Goal: Information Seeking & Learning: Learn about a topic

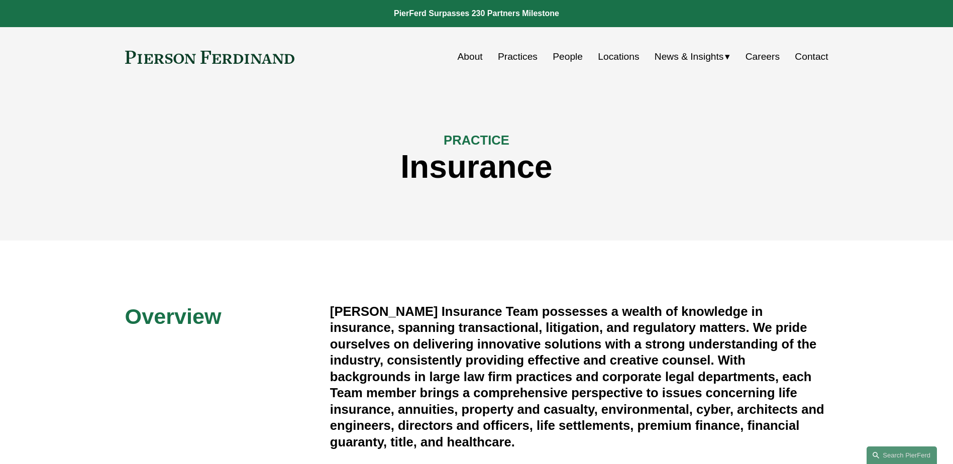
scroll to position [1953, 0]
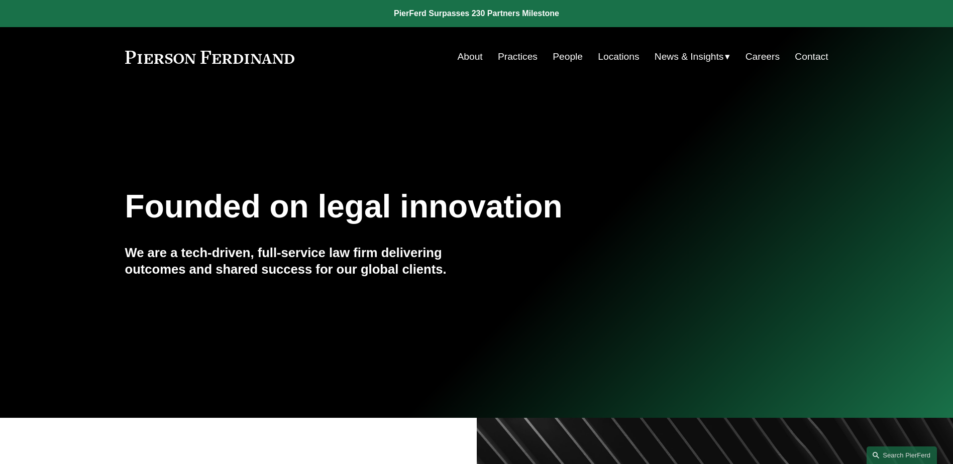
click at [503, 55] on link "Practices" at bounding box center [518, 56] width 40 height 19
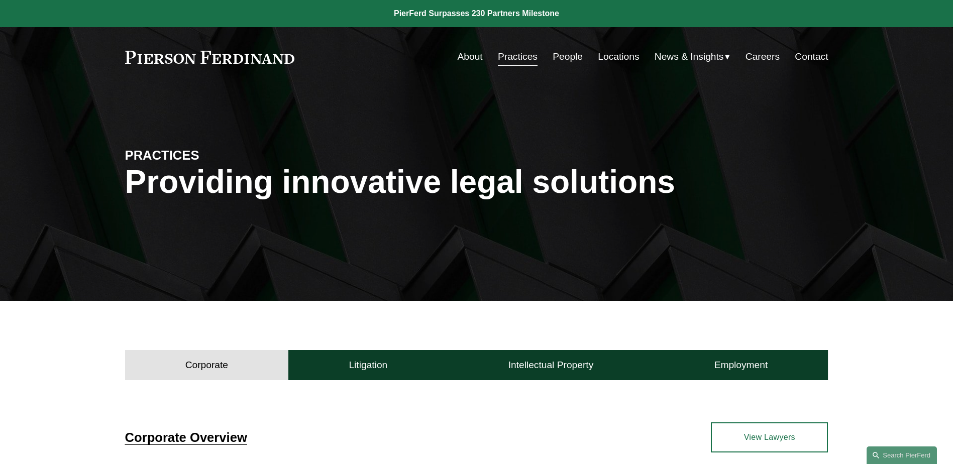
scroll to position [151, 0]
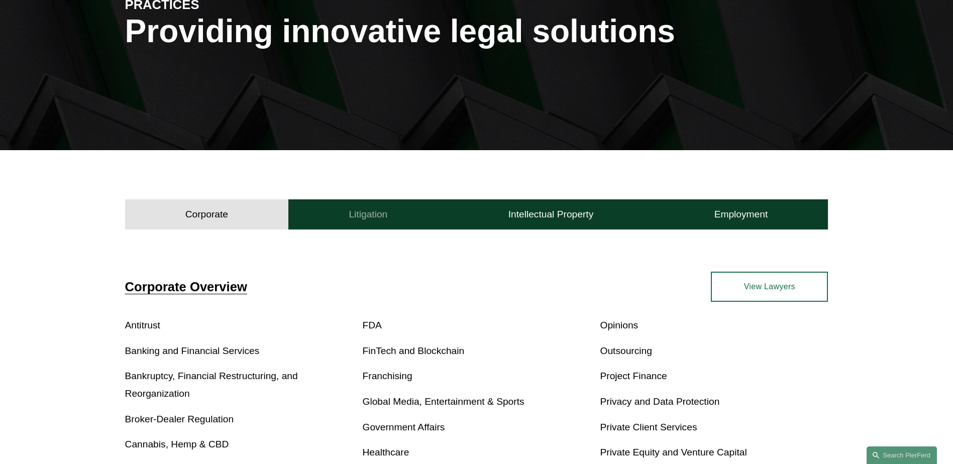
click at [359, 220] on h4 "Litigation" at bounding box center [368, 214] width 39 height 12
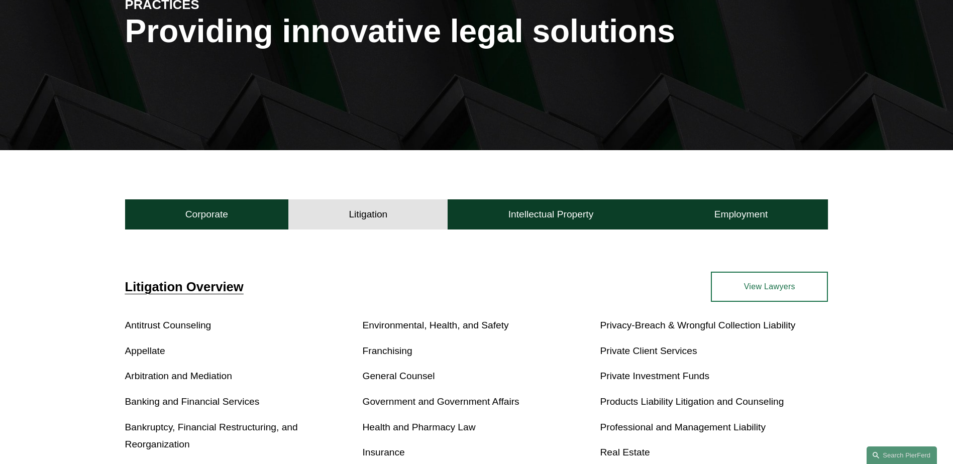
click at [233, 283] on span "Litigation Overview" at bounding box center [184, 287] width 119 height 14
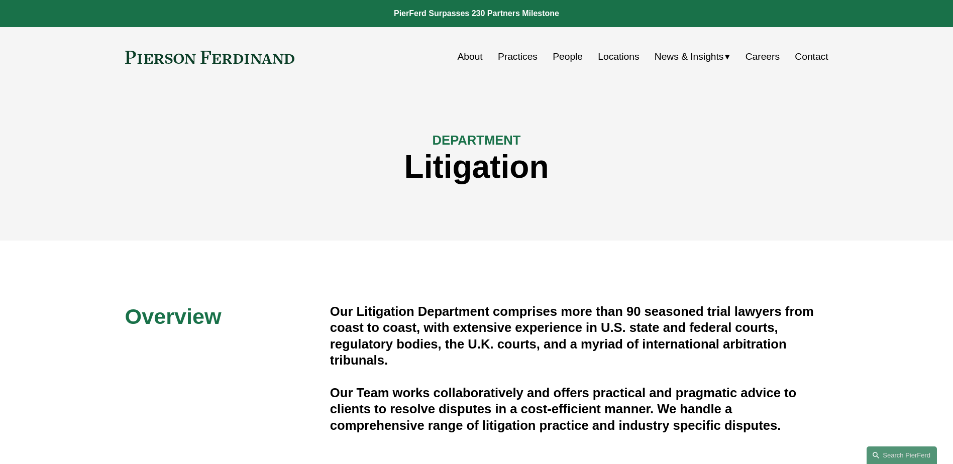
click at [518, 55] on link "Practices" at bounding box center [518, 56] width 40 height 19
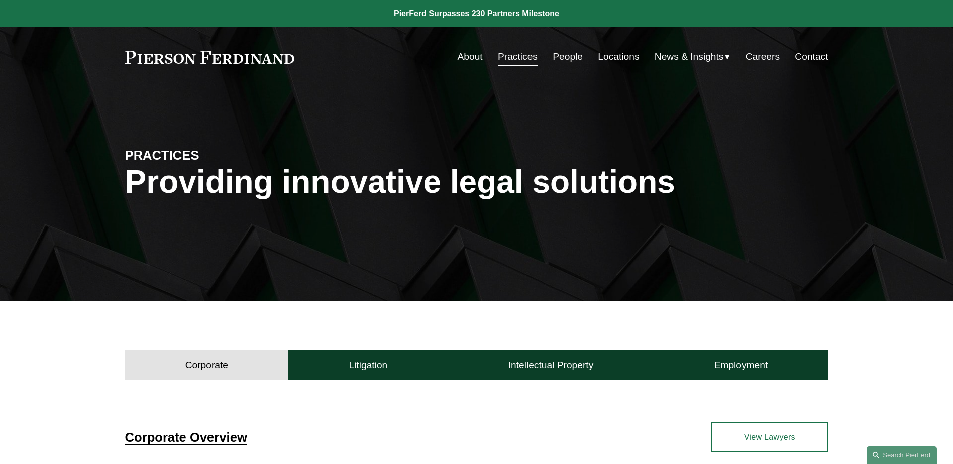
click at [557, 56] on link "People" at bounding box center [568, 56] width 30 height 19
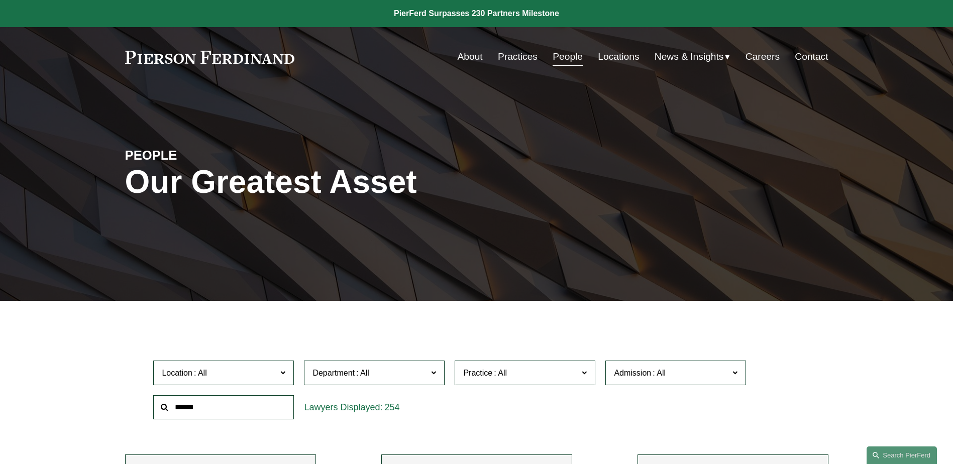
scroll to position [100, 0]
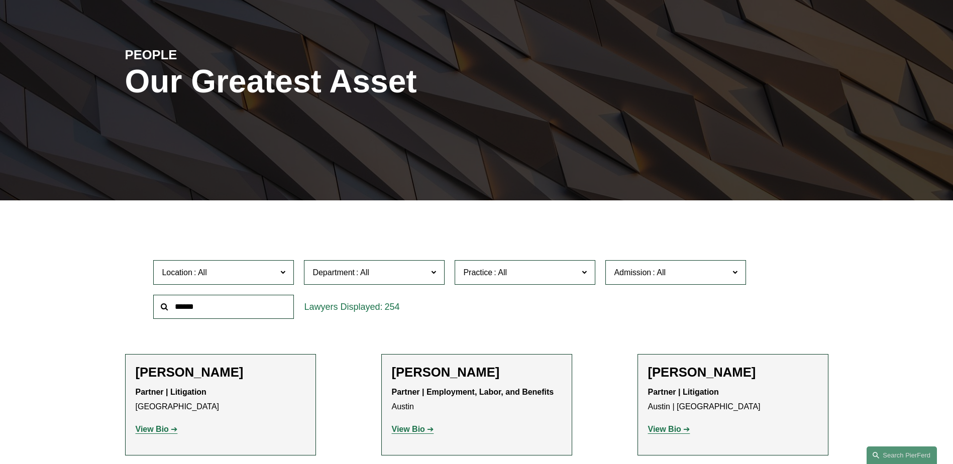
click at [438, 273] on label "Department" at bounding box center [374, 272] width 141 height 25
click at [0, 0] on link "Employment, Labor, and Benefits" at bounding box center [0, 0] width 0 height 0
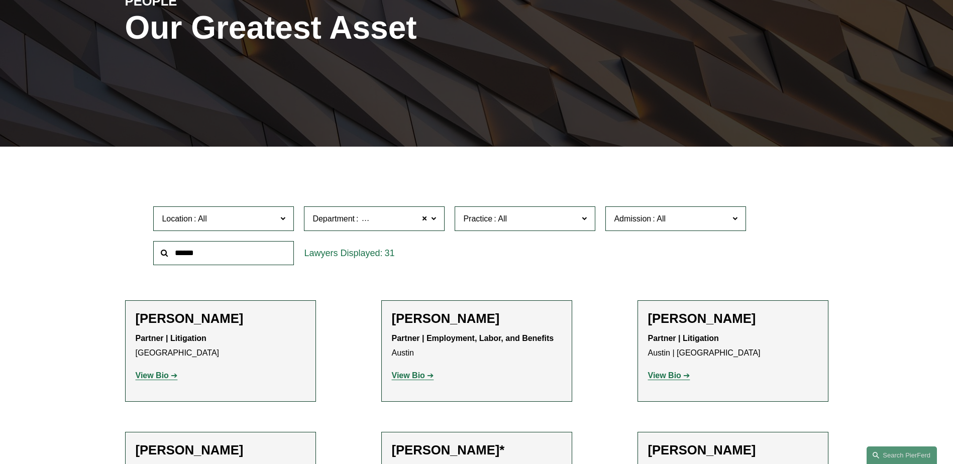
scroll to position [200, 0]
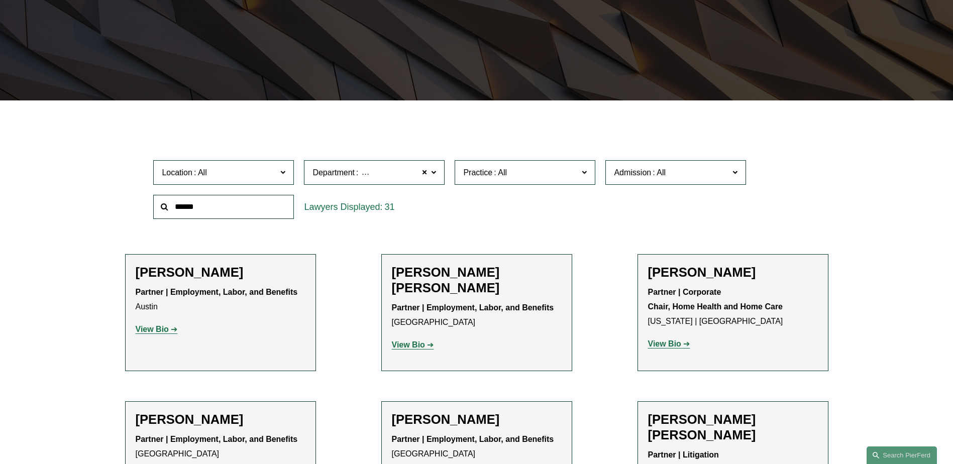
click at [583, 167] on span at bounding box center [584, 171] width 5 height 13
click at [423, 171] on span at bounding box center [424, 172] width 6 height 13
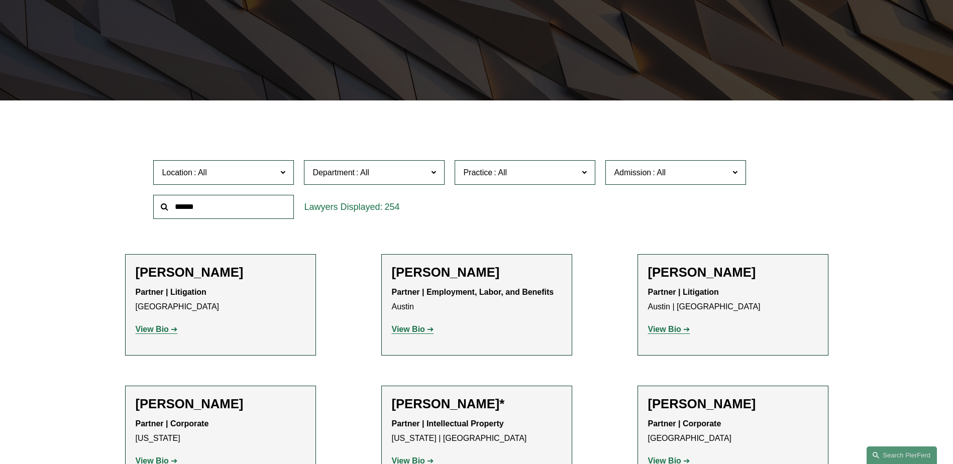
click at [582, 174] on span at bounding box center [584, 171] width 5 height 13
click at [583, 174] on span at bounding box center [584, 171] width 5 height 13
click at [0, 0] on link "Employment and Labor" at bounding box center [0, 0] width 0 height 0
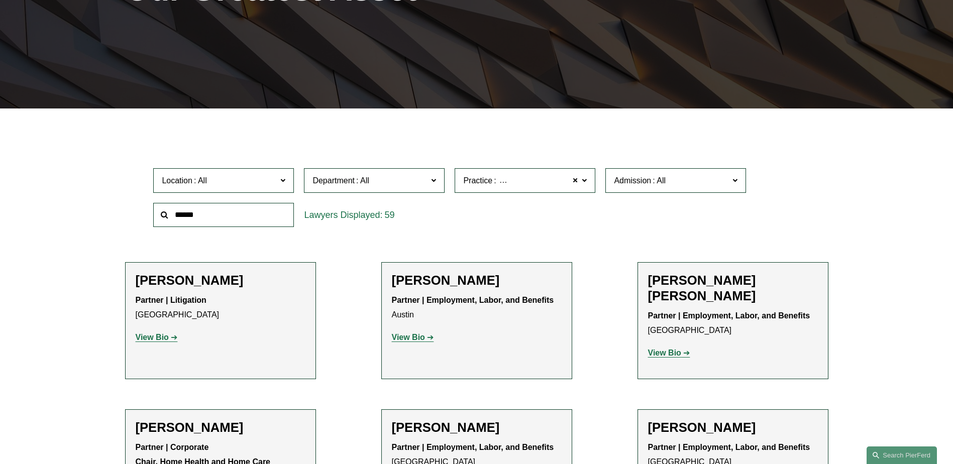
scroll to position [116, 0]
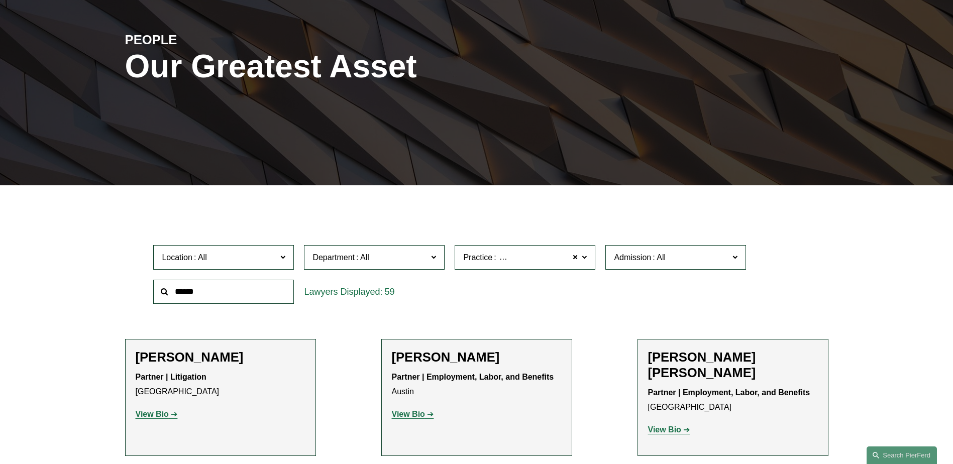
click at [589, 257] on label "Practice Employment and Labor" at bounding box center [525, 257] width 141 height 25
click at [0, 0] on link "Intellectual Property Litigation" at bounding box center [0, 0] width 0 height 0
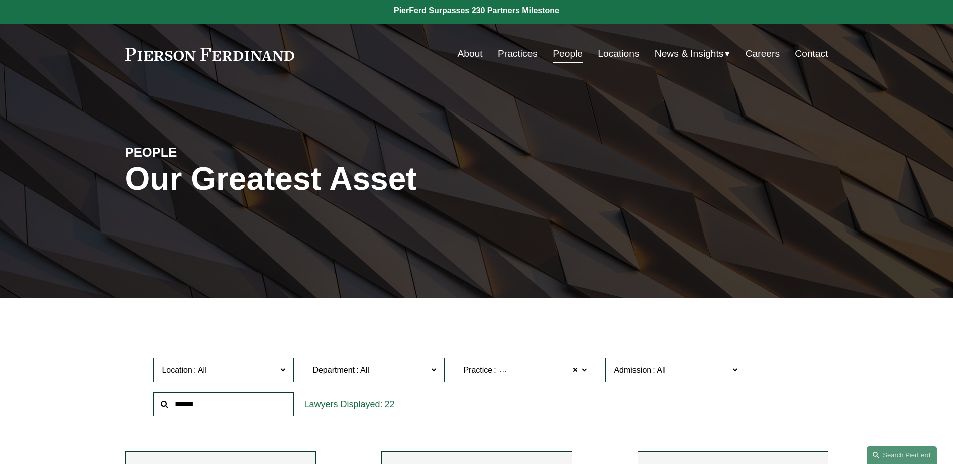
scroll to position [201, 0]
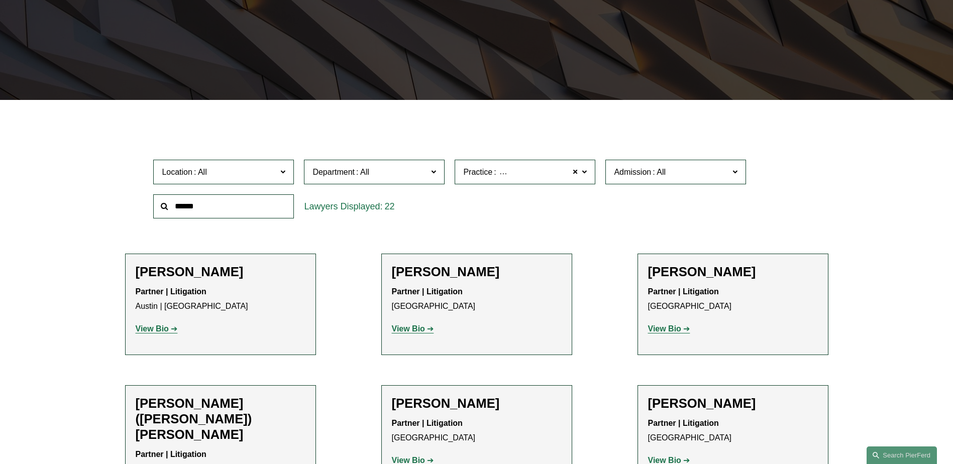
click at [585, 172] on span at bounding box center [584, 171] width 5 height 13
click at [0, 0] on link "Patents" at bounding box center [0, 0] width 0 height 0
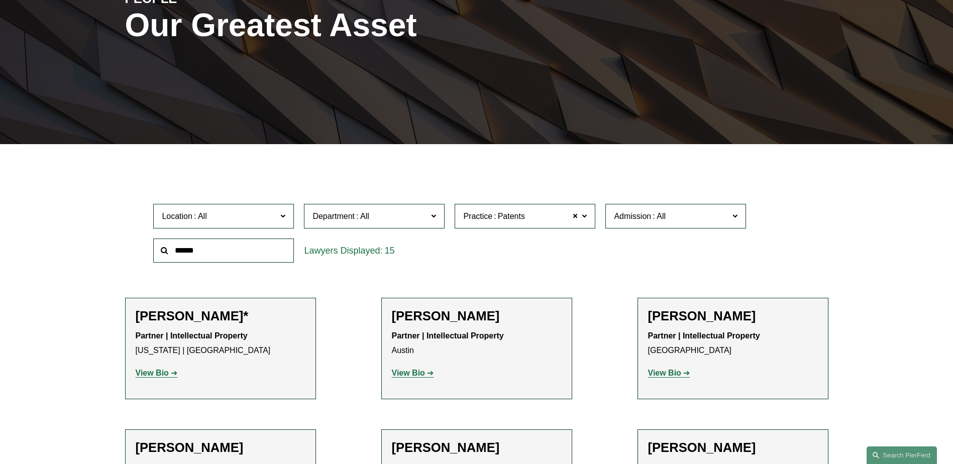
scroll to position [151, 0]
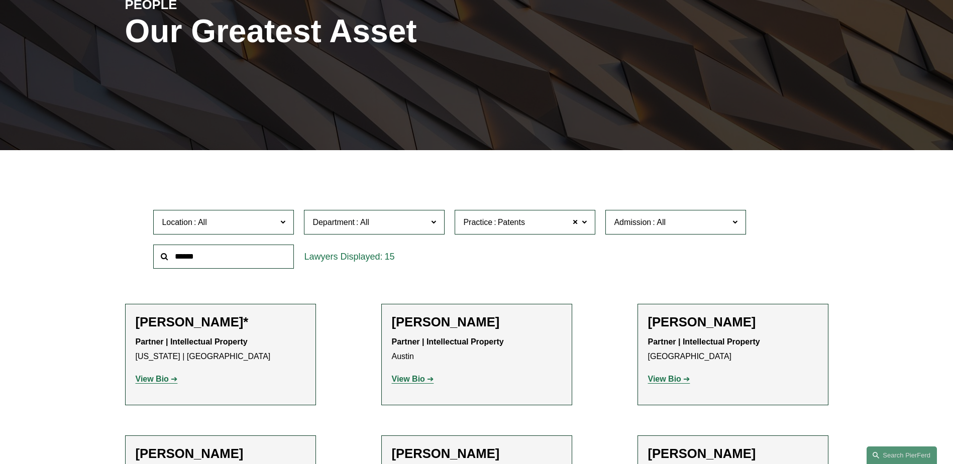
click at [585, 222] on span at bounding box center [584, 221] width 5 height 13
click at [0, 0] on link "IP Litigation and Enforcement" at bounding box center [0, 0] width 0 height 0
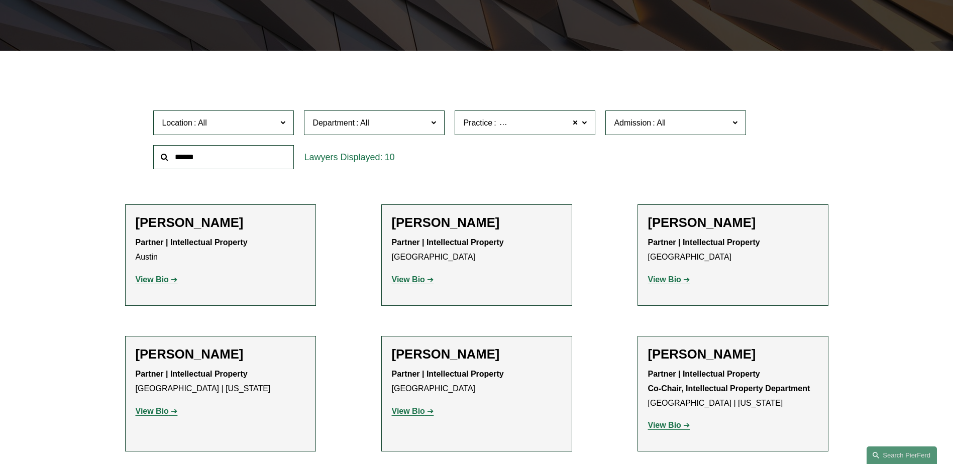
scroll to position [352, 0]
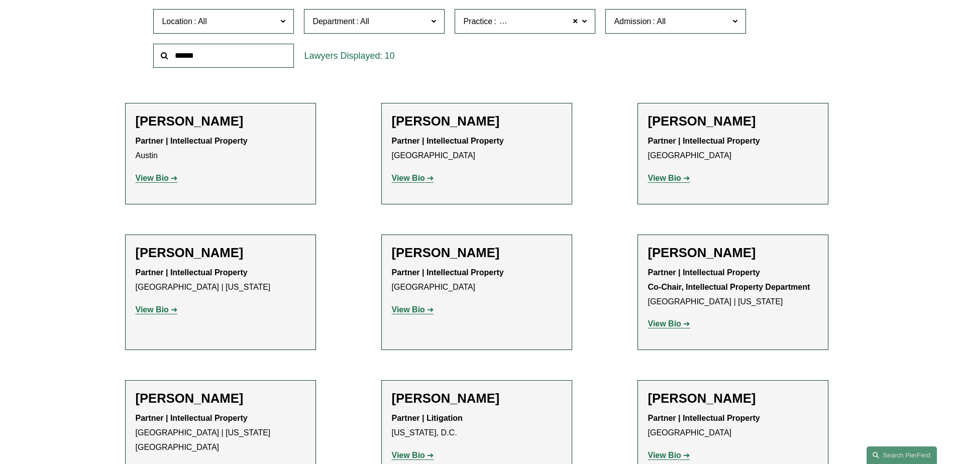
click at [419, 310] on strong "View Bio" at bounding box center [408, 309] width 33 height 9
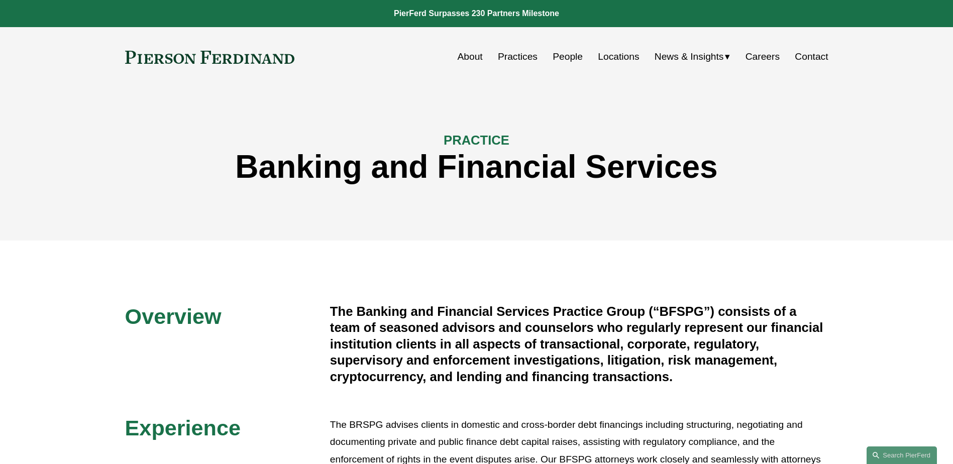
click at [529, 60] on link "Practices" at bounding box center [518, 56] width 40 height 19
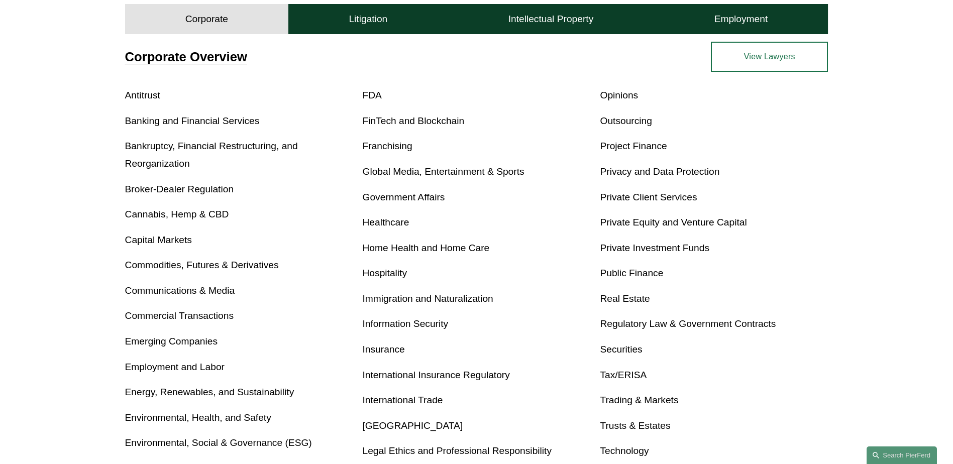
scroll to position [251, 0]
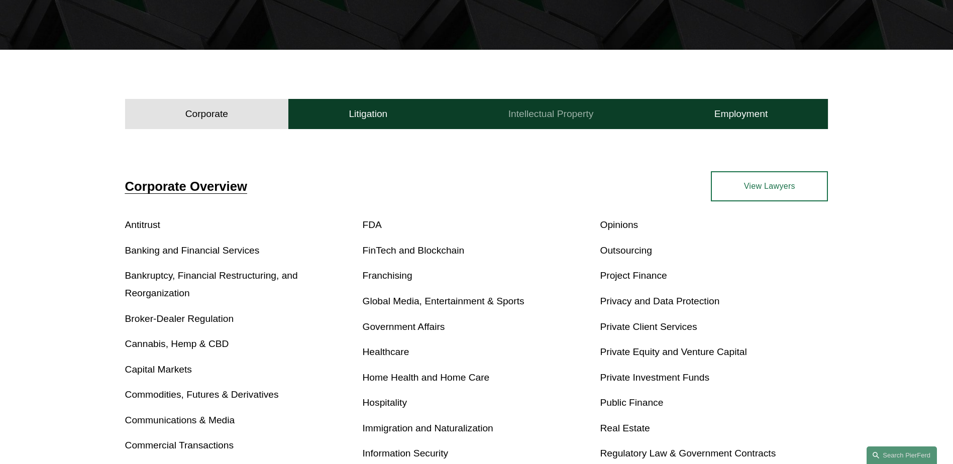
click at [537, 109] on h4 "Intellectual Property" at bounding box center [550, 114] width 85 height 12
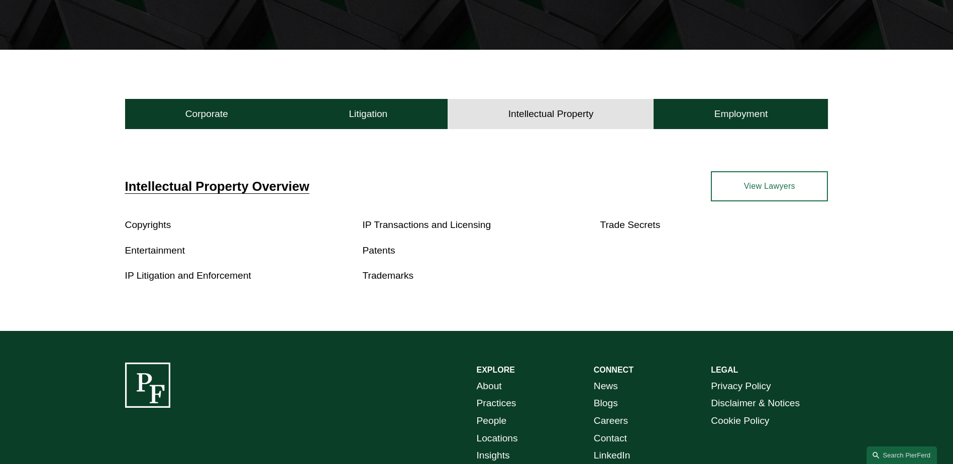
click at [375, 248] on link "Patents" at bounding box center [379, 250] width 33 height 11
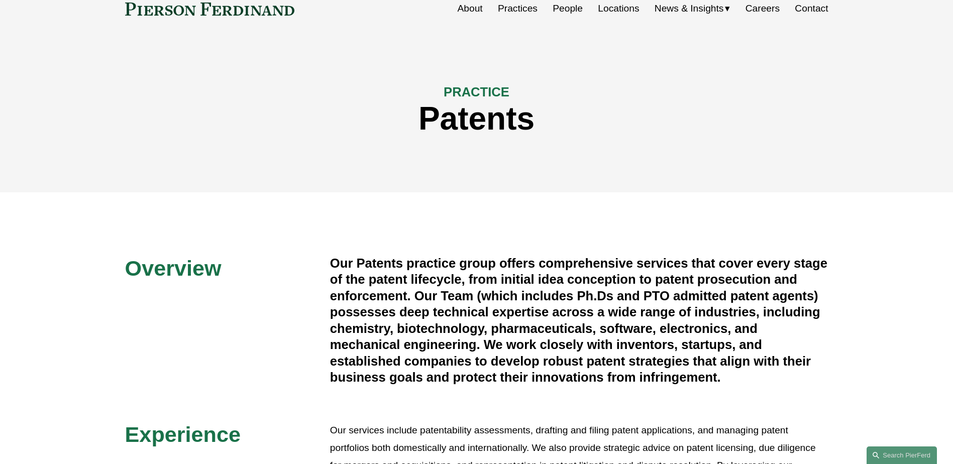
scroll to position [17, 0]
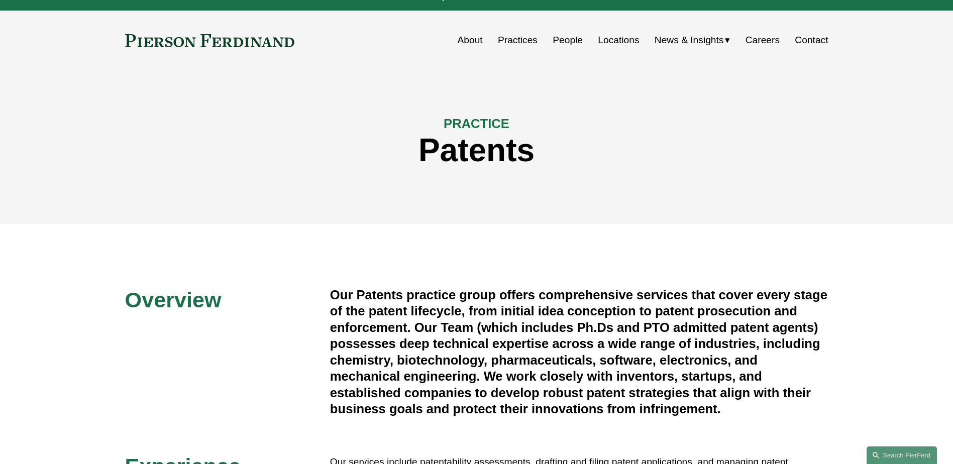
click at [576, 40] on link "People" at bounding box center [568, 40] width 30 height 19
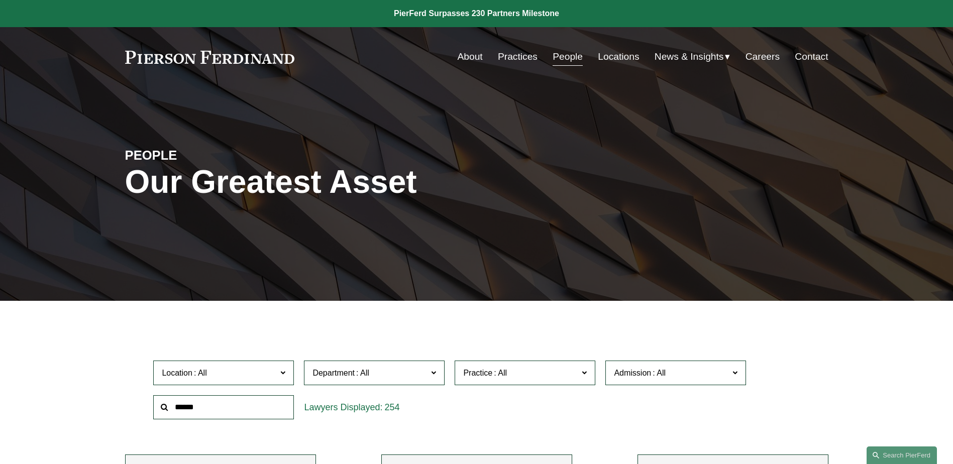
click at [523, 54] on link "Practices" at bounding box center [518, 56] width 40 height 19
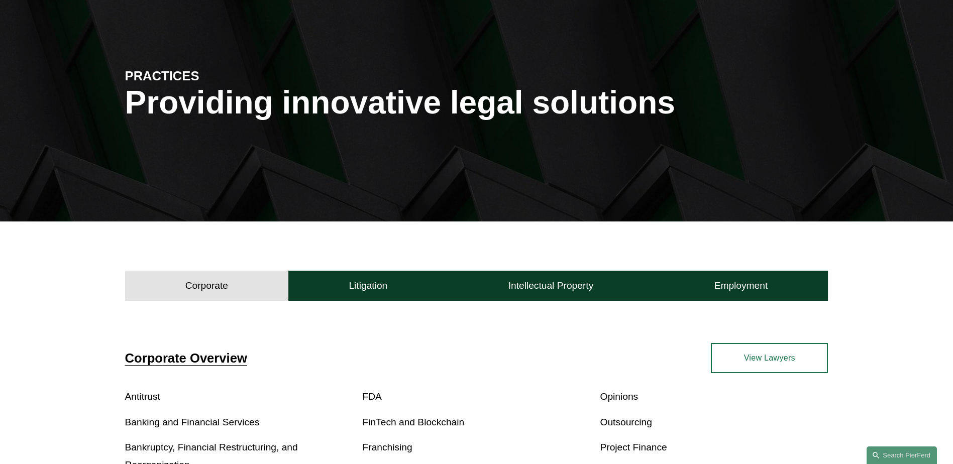
scroll to position [201, 0]
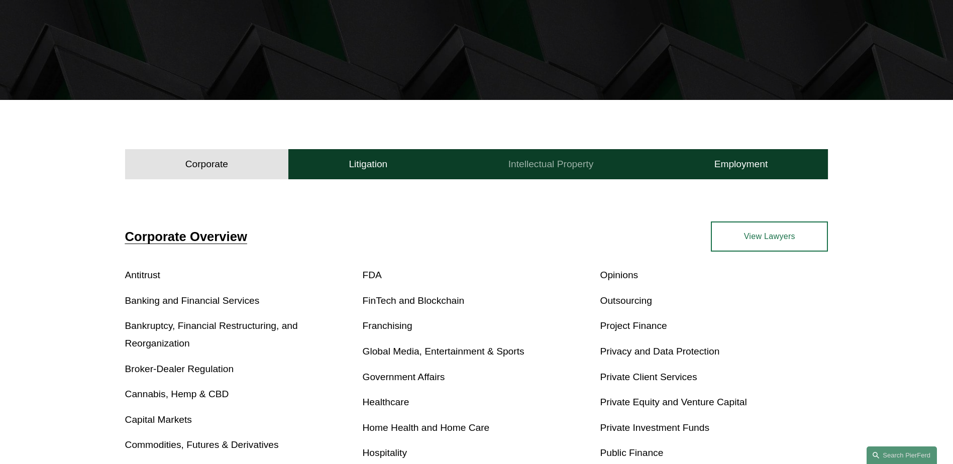
click at [538, 170] on h4 "Intellectual Property" at bounding box center [550, 164] width 85 height 12
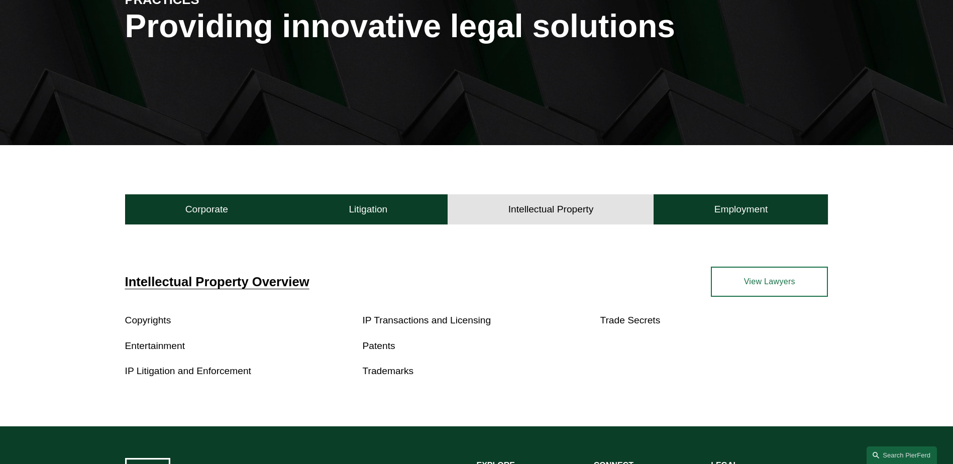
scroll to position [248, 0]
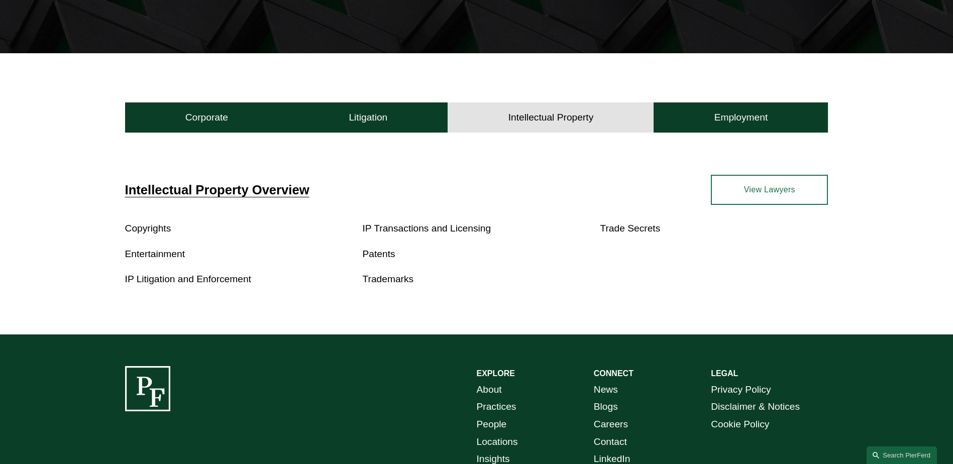
click at [262, 187] on span "Intellectual Property Overview" at bounding box center [217, 190] width 184 height 14
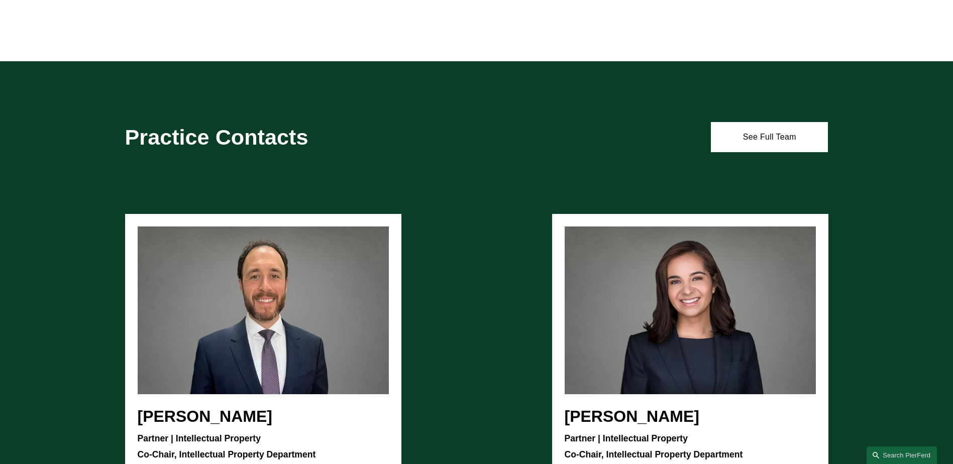
scroll to position [904, 0]
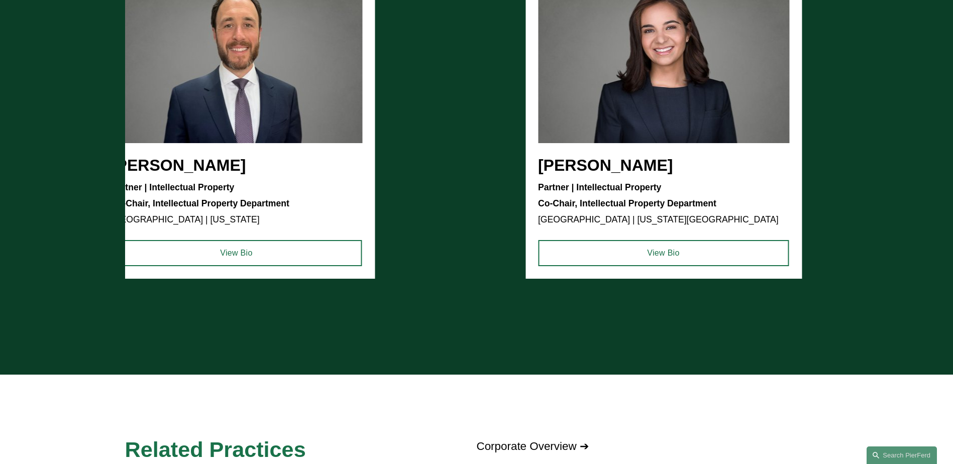
drag, startPoint x: 678, startPoint y: 223, endPoint x: 671, endPoint y: 217, distance: 9.3
click at [671, 218] on ul "Christopher R. Kinkade Partner | Intellectual Property Co-Chair, Intellectual P…" at bounding box center [476, 121] width 703 height 316
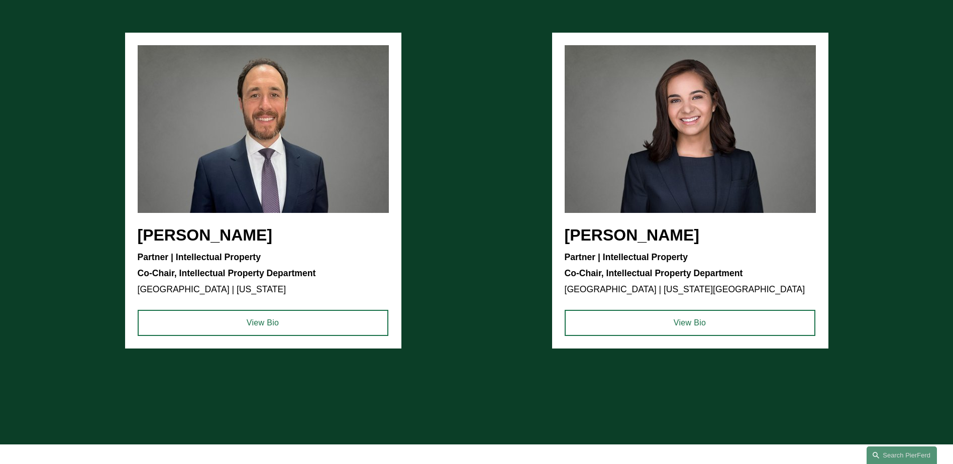
scroll to position [949, 0]
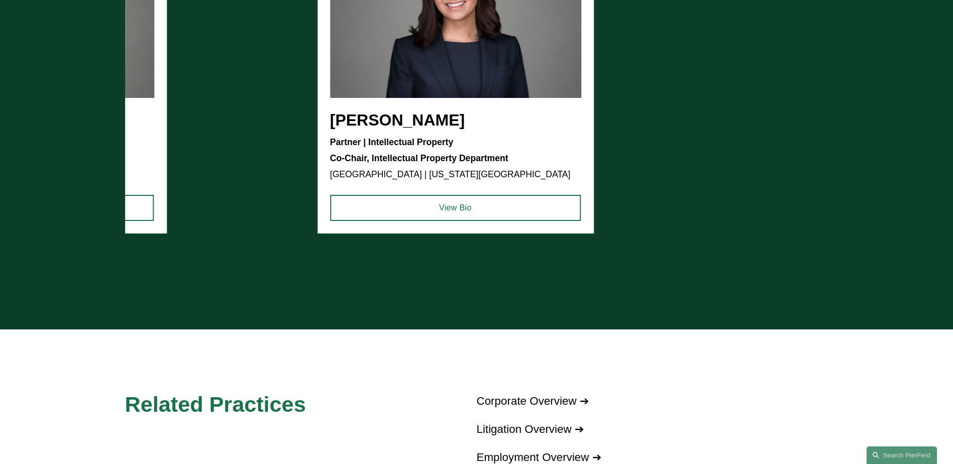
drag, startPoint x: 838, startPoint y: 188, endPoint x: 741, endPoint y: 169, distance: 98.3
click at [740, 169] on div "Christopher R. Kinkade Partner | Intellectual Property Co-Chair, Intellectual P…" at bounding box center [476, 76] width 953 height 316
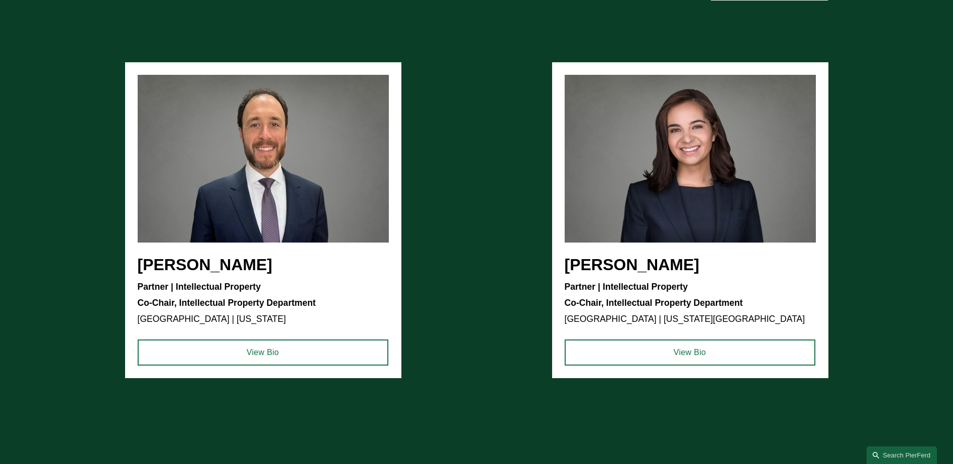
scroll to position [799, 0]
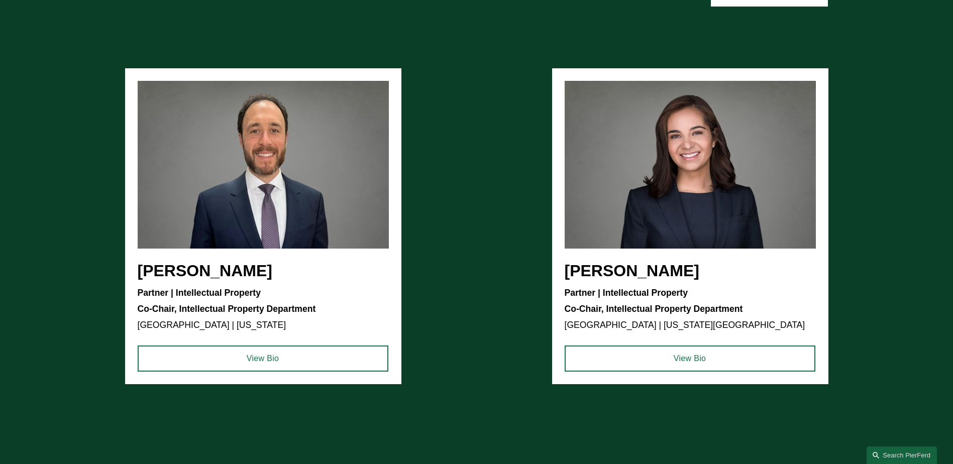
drag, startPoint x: 863, startPoint y: 408, endPoint x: 464, endPoint y: 195, distance: 452.4
click at [464, 195] on div "Christopher R. Kinkade Partner | Intellectual Property Co-Chair, Intellectual P…" at bounding box center [476, 249] width 953 height 362
click at [464, 192] on ul "Christopher R. Kinkade Partner | Intellectual Property Co-Chair, Intellectual P…" at bounding box center [476, 226] width 703 height 316
click at [465, 84] on ul "Christopher R. Kinkade Partner | Intellectual Property Co-Chair, Intellectual P…" at bounding box center [476, 226] width 703 height 316
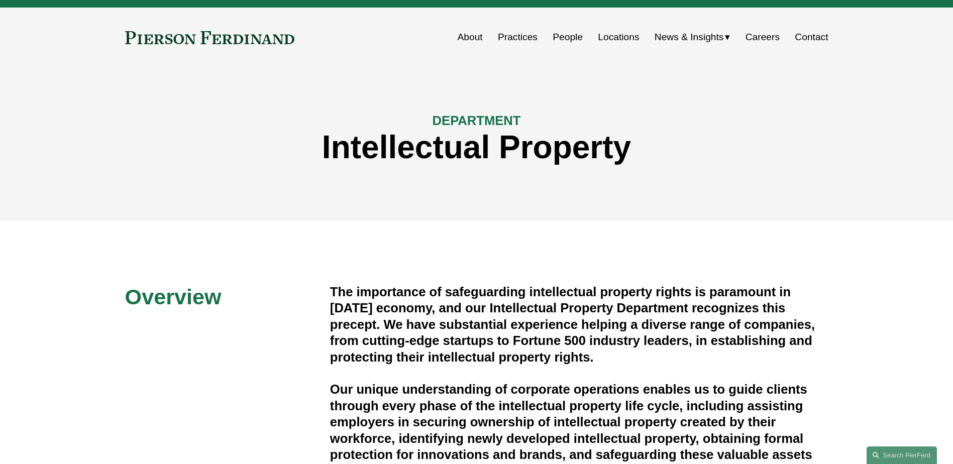
scroll to position [0, 0]
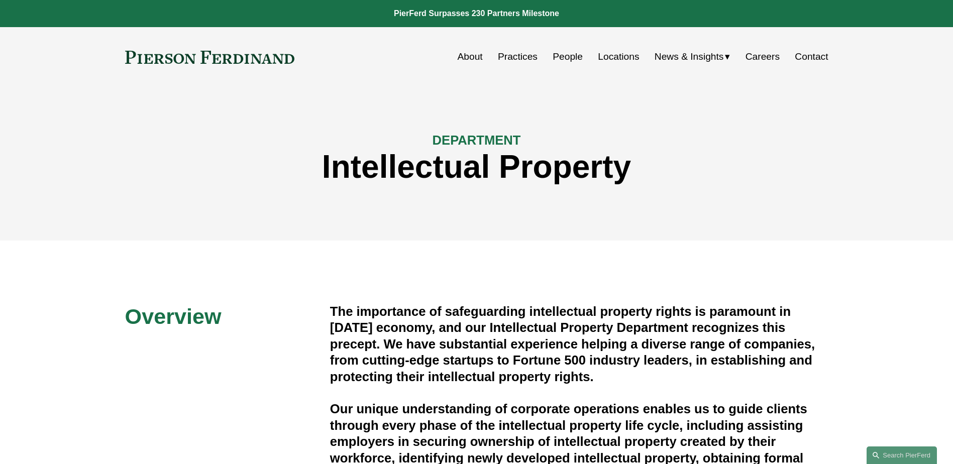
click at [522, 57] on link "Practices" at bounding box center [518, 56] width 40 height 19
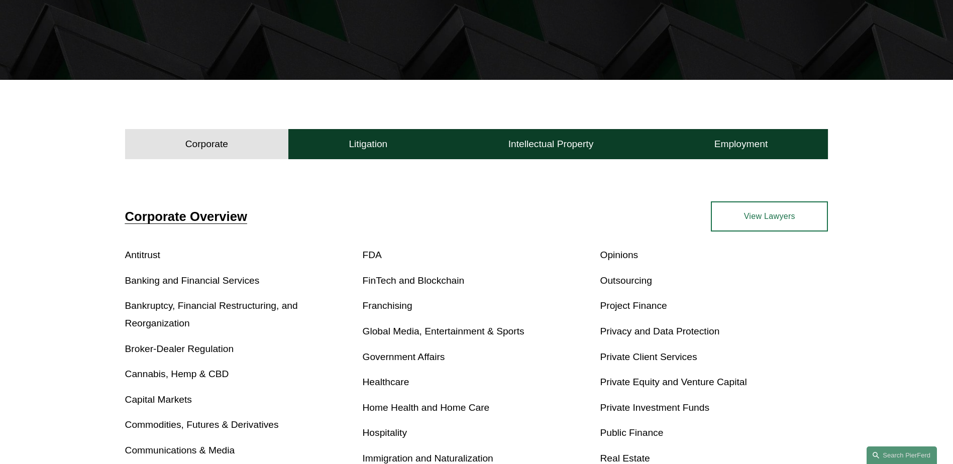
scroll to position [50, 0]
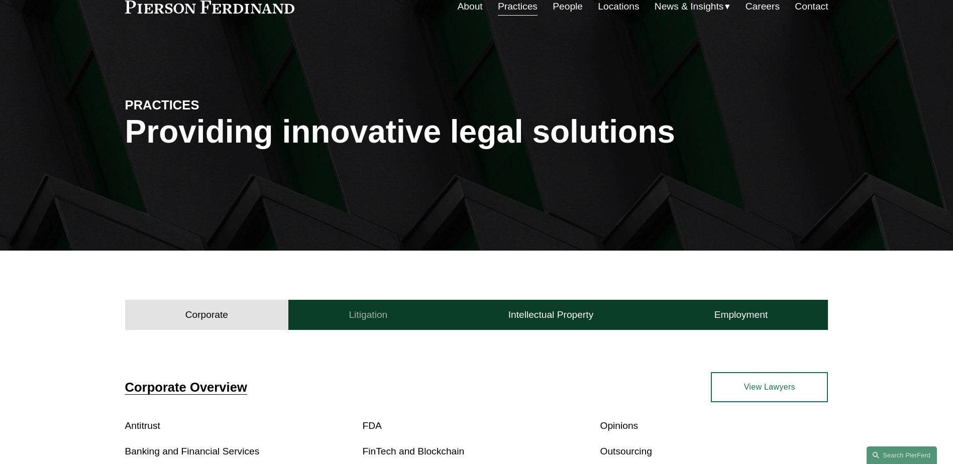
click at [378, 315] on h4 "Litigation" at bounding box center [368, 315] width 39 height 12
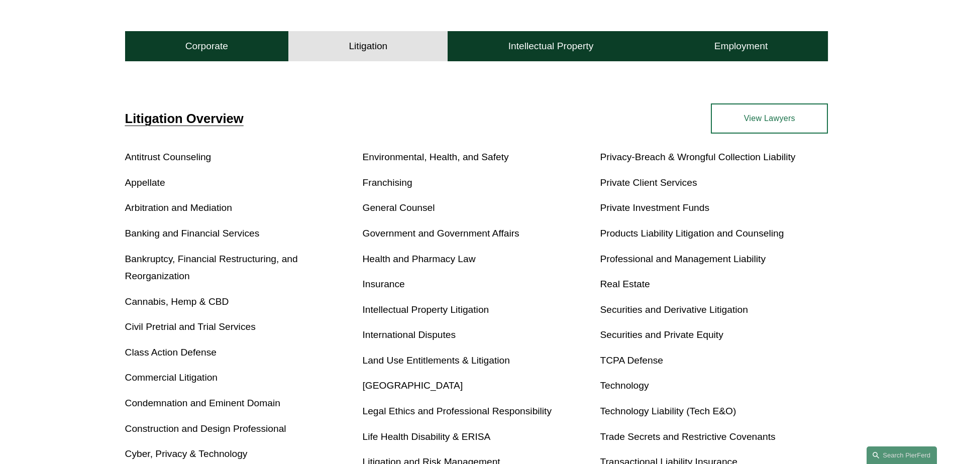
scroll to position [452, 0]
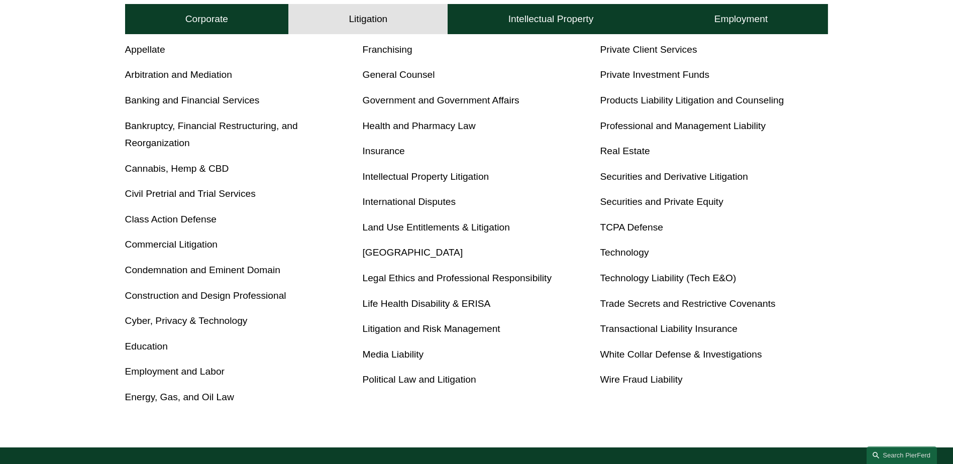
click at [190, 244] on link "Commercial Litigation" at bounding box center [171, 244] width 92 height 11
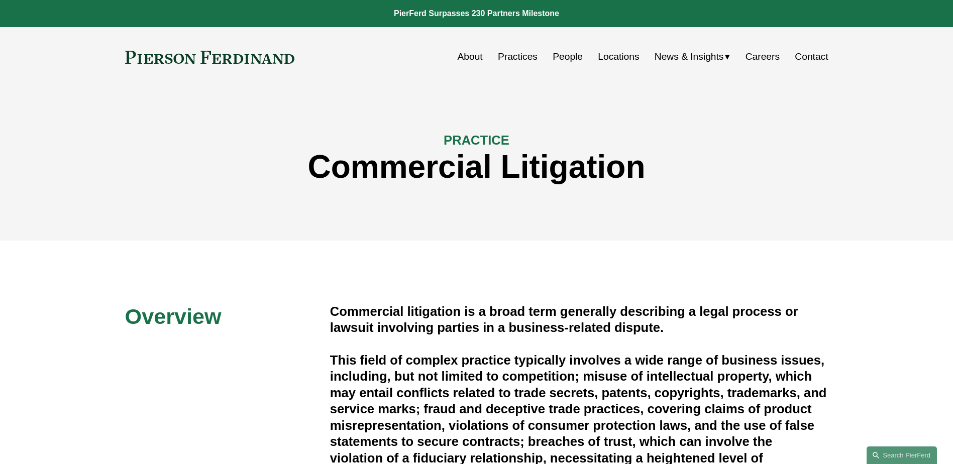
click at [525, 55] on link "Practices" at bounding box center [518, 56] width 40 height 19
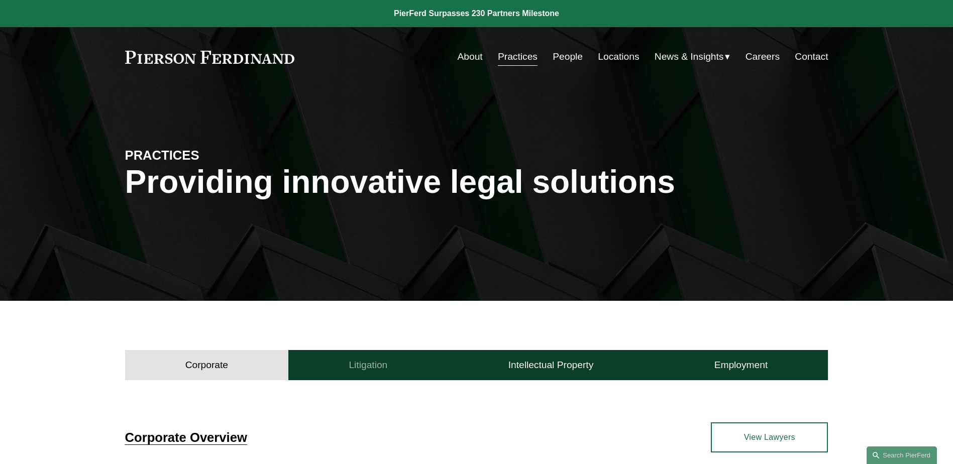
click at [357, 360] on h4 "Litigation" at bounding box center [368, 365] width 39 height 12
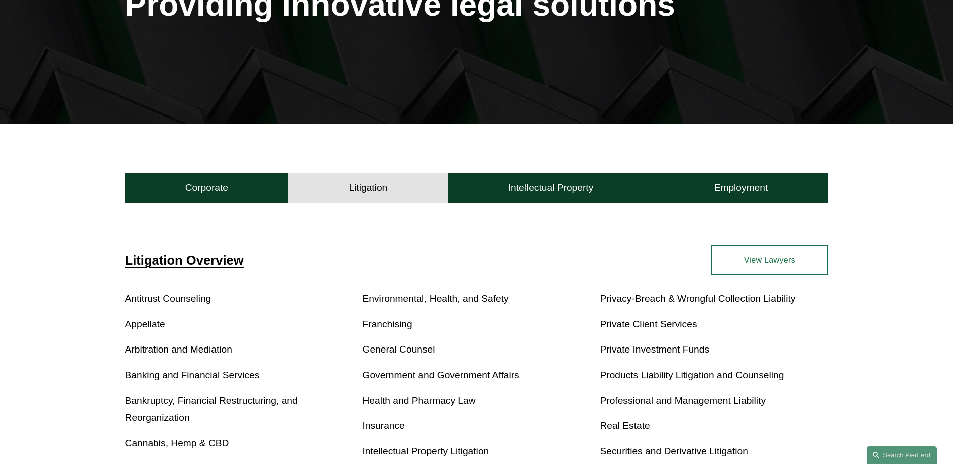
scroll to position [301, 0]
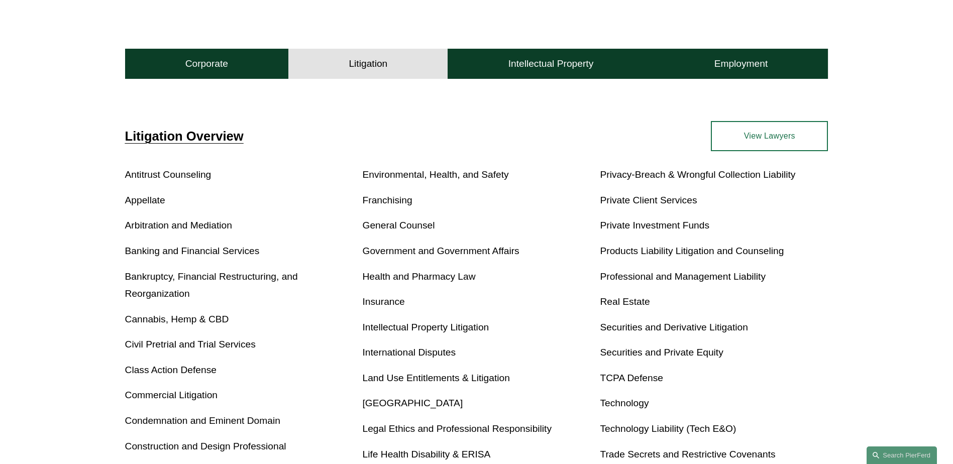
click at [219, 137] on span "Litigation Overview" at bounding box center [184, 136] width 119 height 14
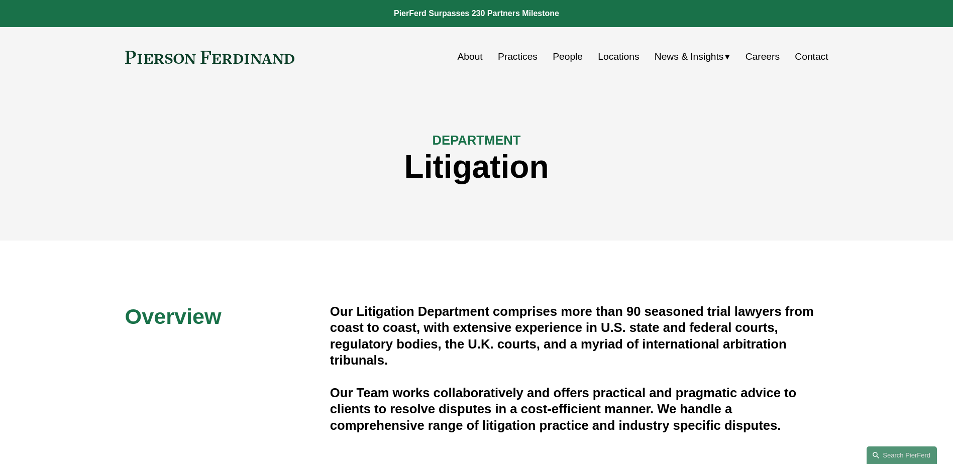
click at [522, 56] on link "Practices" at bounding box center [518, 56] width 40 height 19
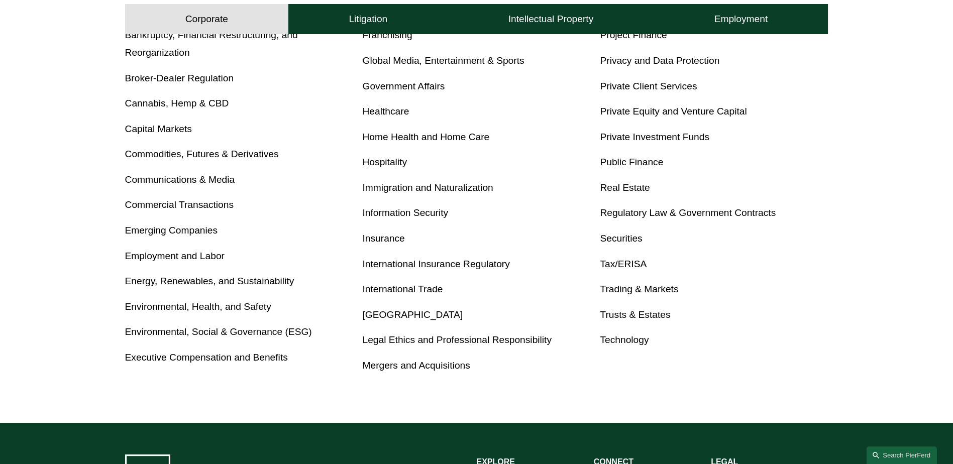
scroll to position [502, 0]
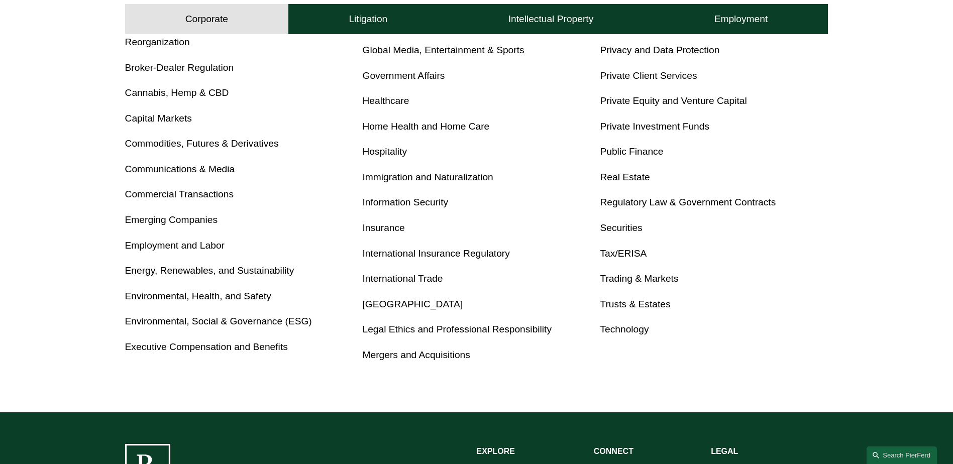
click at [449, 173] on link "Immigration and Naturalization" at bounding box center [428, 177] width 131 height 11
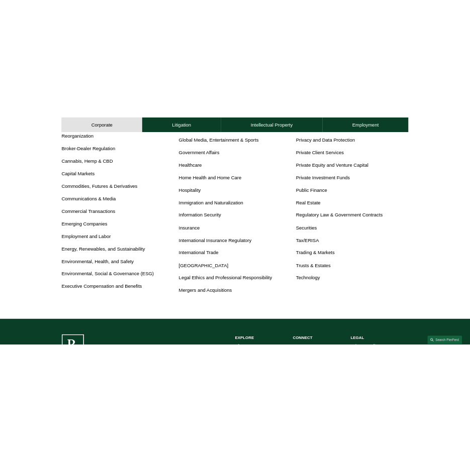
scroll to position [515, 0]
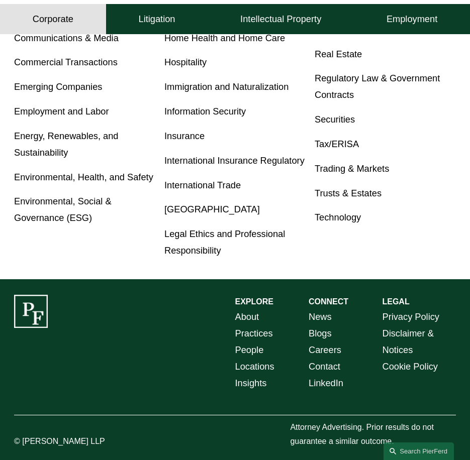
click at [248, 89] on link "Immigration and Naturalization" at bounding box center [226, 86] width 124 height 11
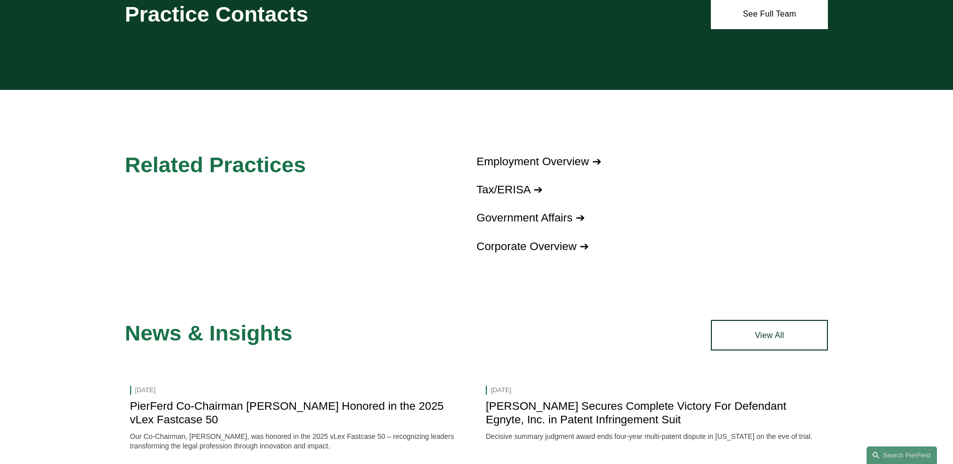
scroll to position [653, 0]
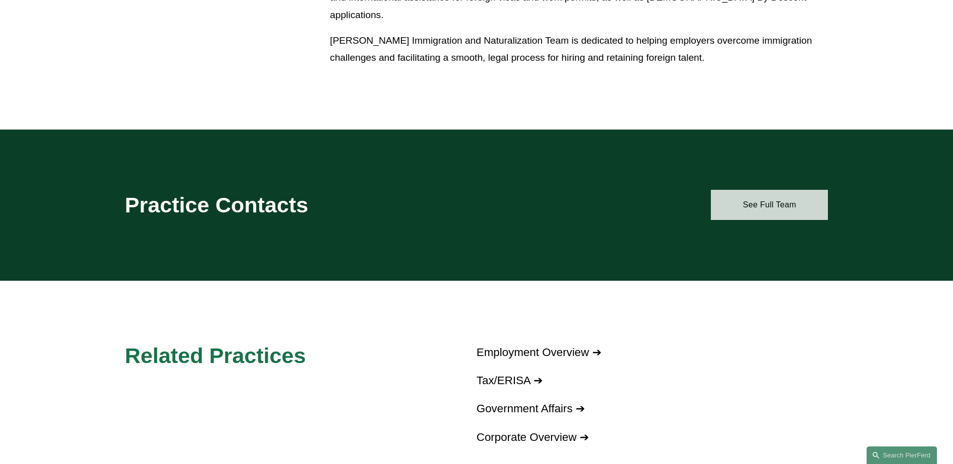
click at [752, 193] on link "See Full Team" at bounding box center [769, 205] width 117 height 30
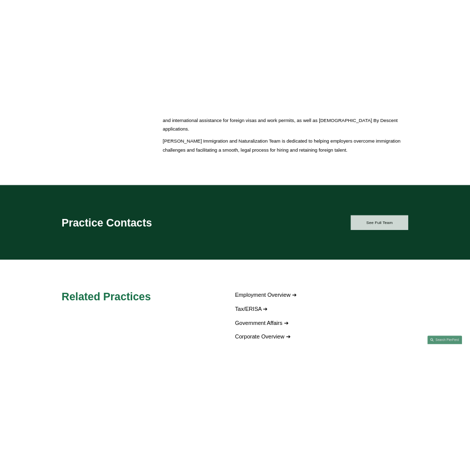
scroll to position [665, 0]
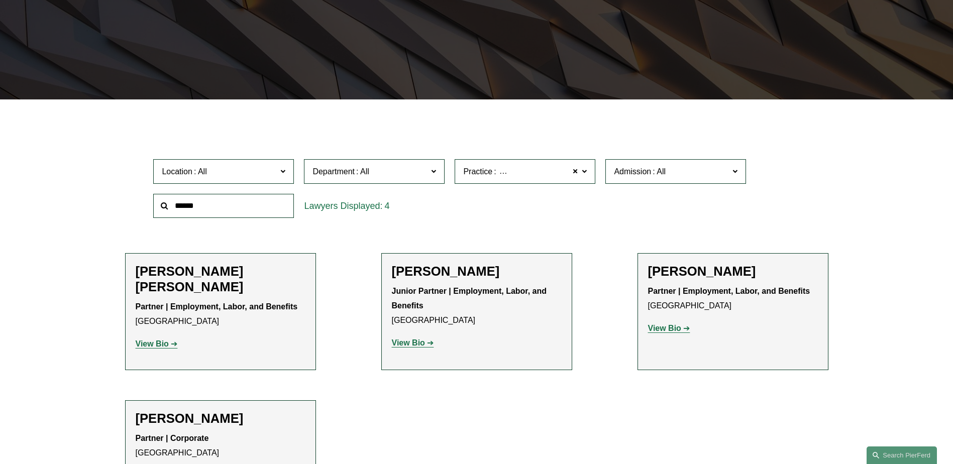
scroll to position [201, 0]
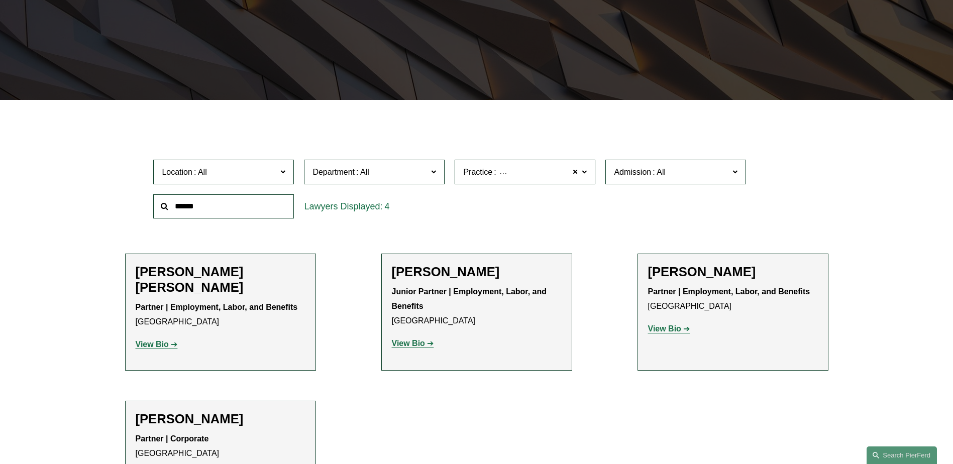
click at [589, 175] on label "Practice Immigration and Naturalization" at bounding box center [525, 172] width 141 height 25
click at [614, 214] on div "Location All [GEOGRAPHIC_DATA] [GEOGRAPHIC_DATA] [GEOGRAPHIC_DATA] [GEOGRAPHIC_…" at bounding box center [476, 189] width 656 height 69
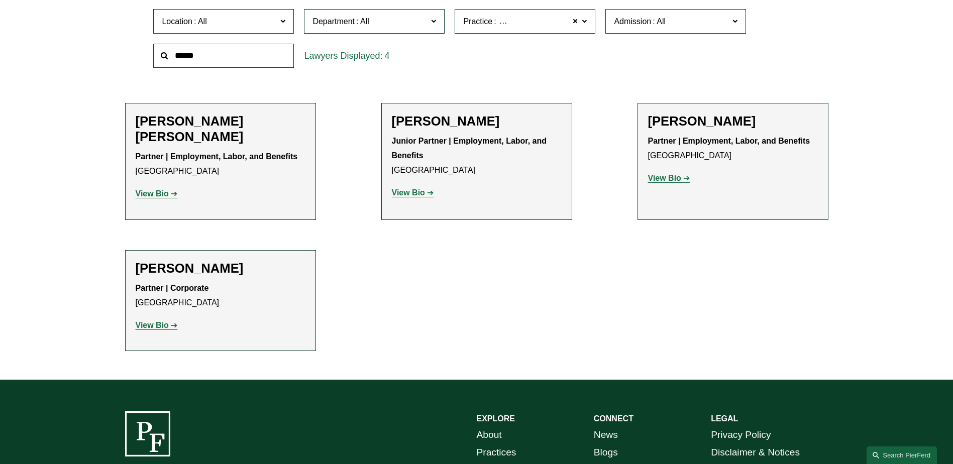
scroll to position [452, 0]
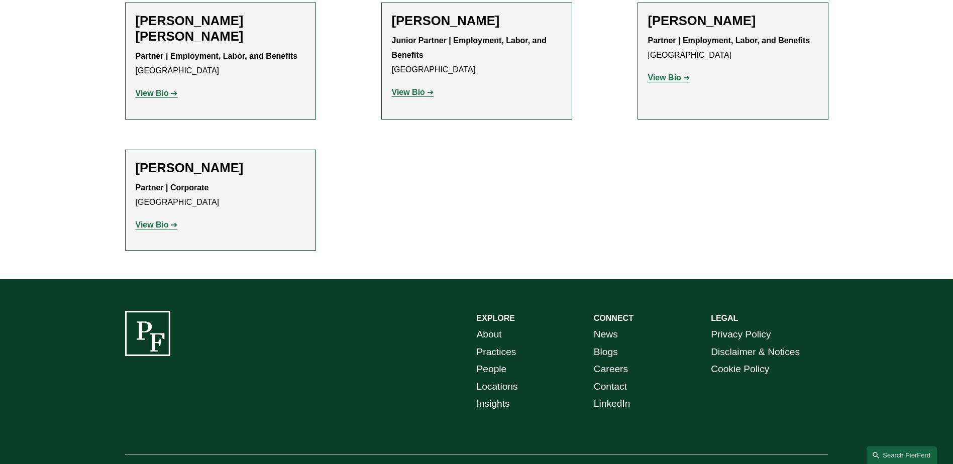
click at [612, 236] on ul "Filter Location All Atlanta Austin Boston Charlotte Chicago Cincinnati Clevelan…" at bounding box center [476, 61] width 761 height 377
click at [590, 220] on ul "Filter Location All Atlanta Austin Boston Charlotte Chicago Cincinnati Clevelan…" at bounding box center [476, 61] width 761 height 377
click at [485, 242] on ul "Filter Location All Atlanta Austin Boston Charlotte Chicago Cincinnati Clevelan…" at bounding box center [476, 61] width 761 height 377
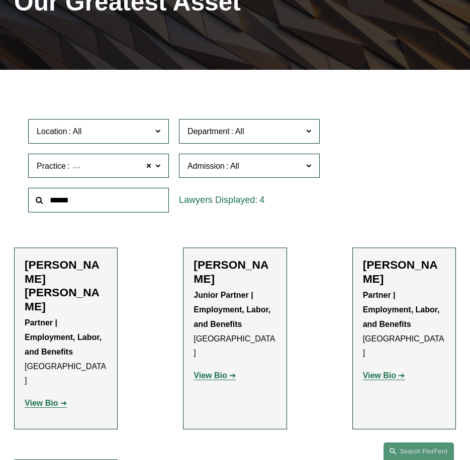
scroll to position [139, 0]
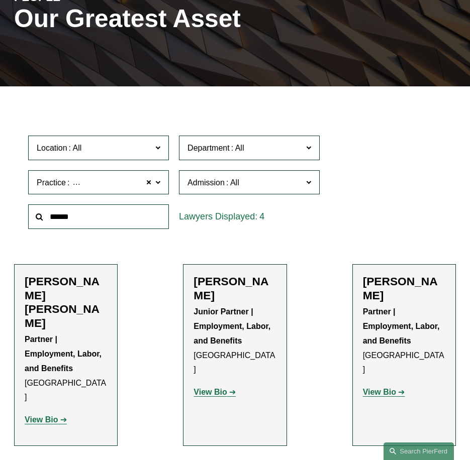
click at [334, 231] on div "Location All Atlanta Austin Boston Charlotte Chicago Cincinnati Cleveland Colum…" at bounding box center [234, 182] width 423 height 103
click at [336, 248] on ul "Filter Location All Atlanta Austin Boston Charlotte Chicago Cincinnati Clevelan…" at bounding box center [235, 350] width 470 height 501
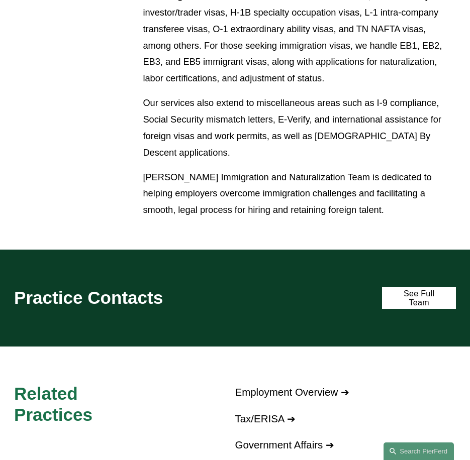
scroll to position [553, 0]
